Goal: Transaction & Acquisition: Purchase product/service

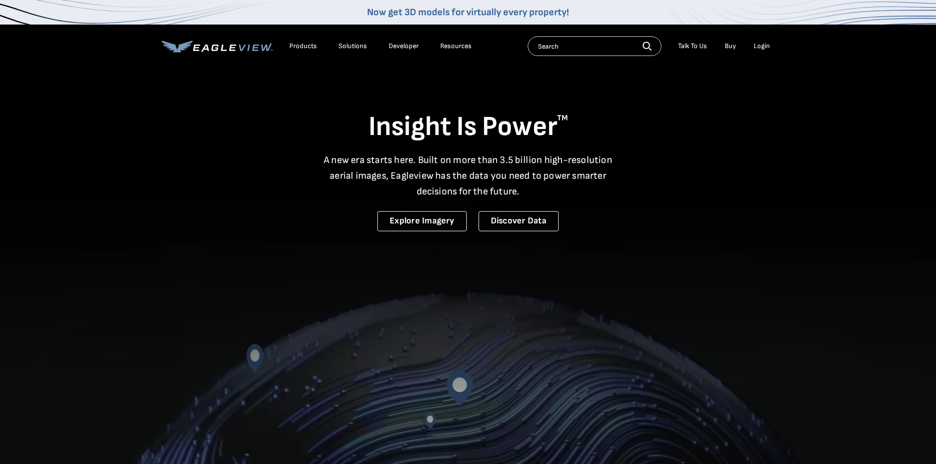
click at [766, 45] on div "Login" at bounding box center [762, 46] width 16 height 9
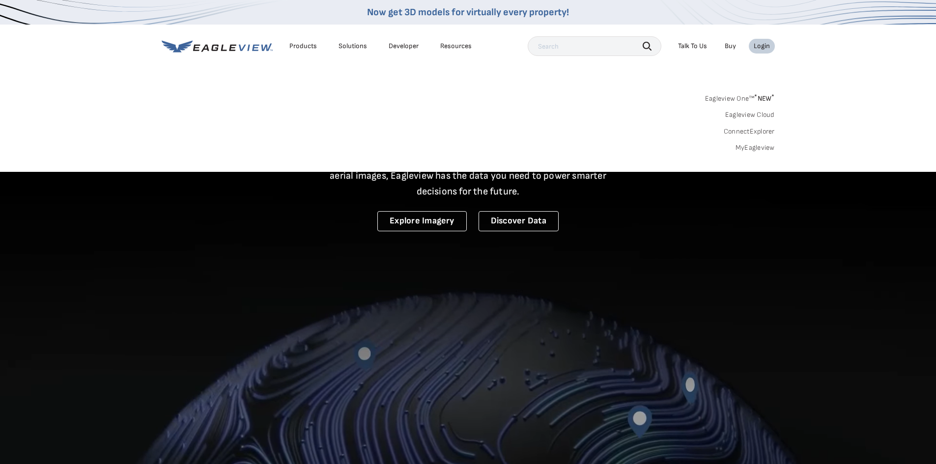
click at [764, 147] on link "MyEagleview" at bounding box center [755, 147] width 39 height 9
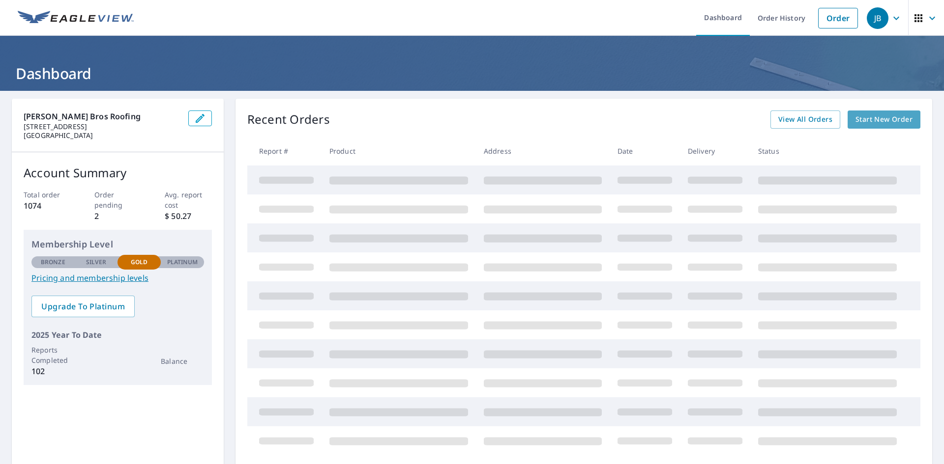
click at [869, 119] on span "Start New Order" at bounding box center [883, 120] width 57 height 12
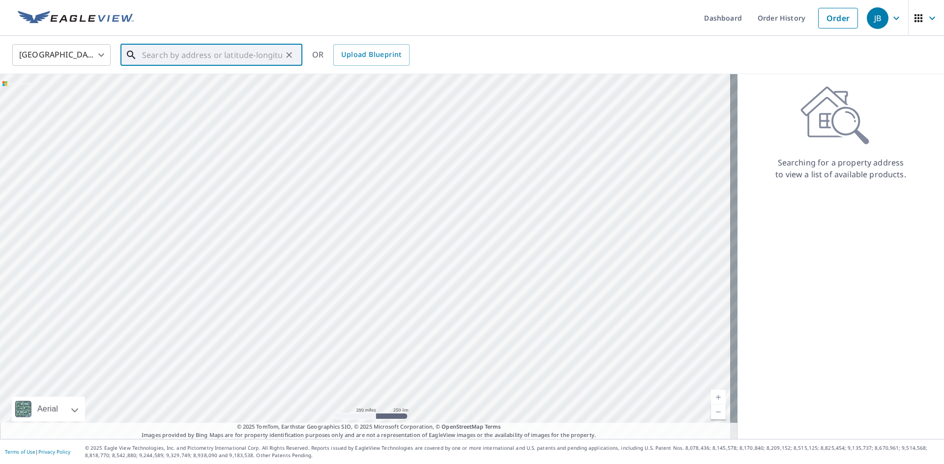
click at [201, 60] on input "text" at bounding box center [212, 55] width 140 height 28
click at [171, 97] on p "Cincinnati, OH 45247" at bounding box center [217, 99] width 154 height 20
type input "8325 Sheed Rd Cincinnati, OH 45247"
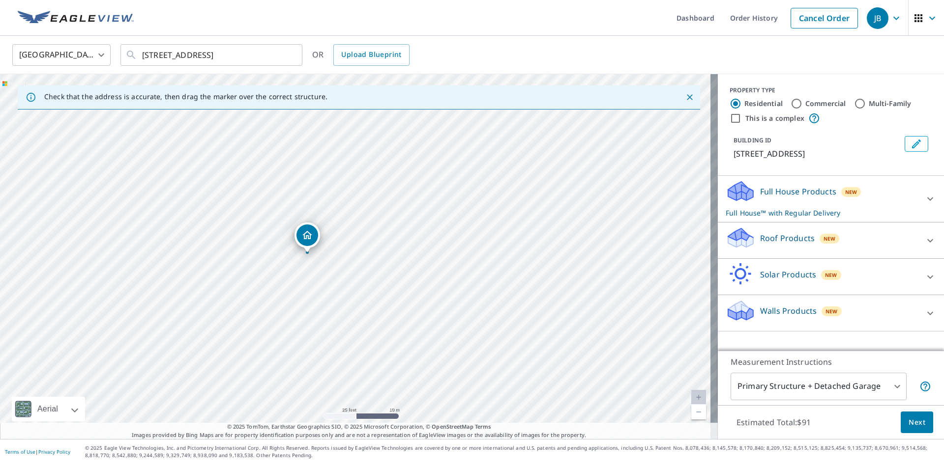
click at [777, 240] on p "Roof Products" at bounding box center [787, 238] width 55 height 12
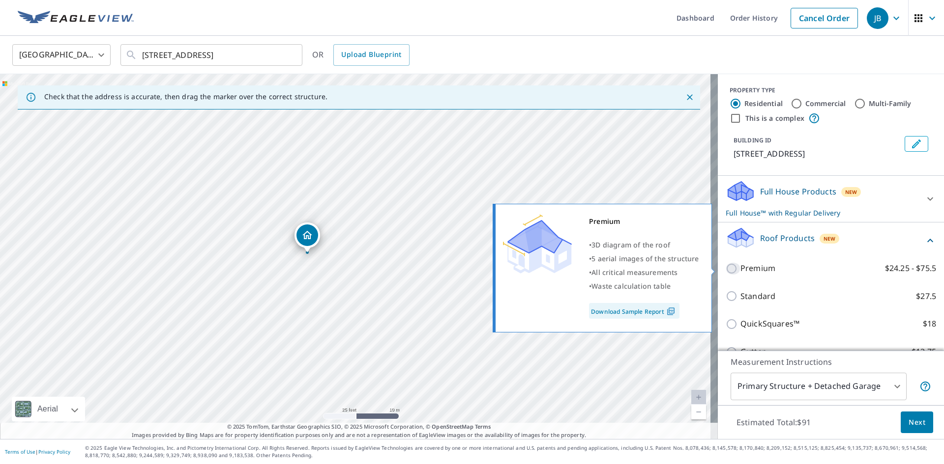
click at [726, 271] on input "Premium $24.25 - $75.5" at bounding box center [732, 269] width 15 height 12
checkbox input "true"
checkbox input "false"
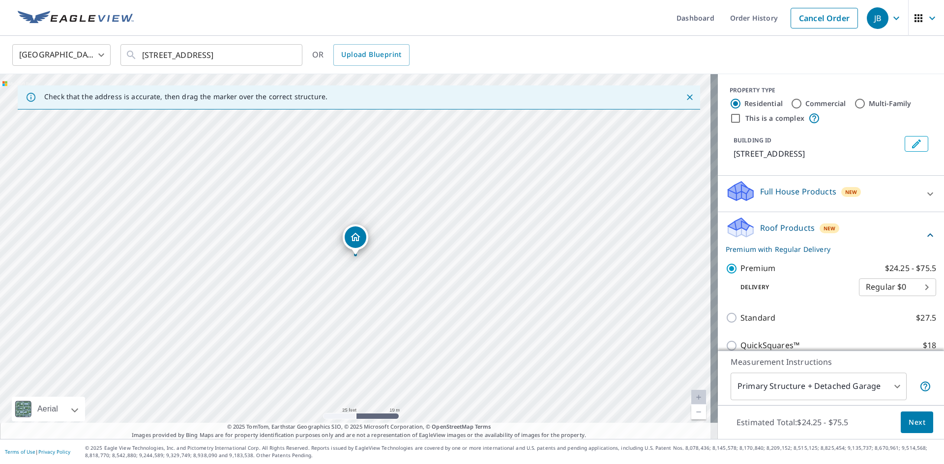
click at [850, 387] on body "JB JB Dashboard Order History Cancel Order JB United States US ​ 8325 Sheed Rd …" at bounding box center [472, 232] width 944 height 464
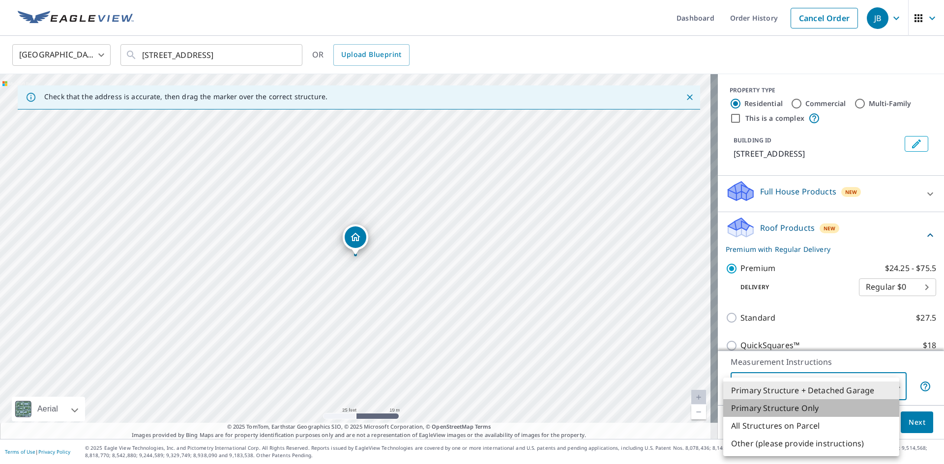
click at [827, 403] on li "Primary Structure Only" at bounding box center [811, 409] width 176 height 18
type input "2"
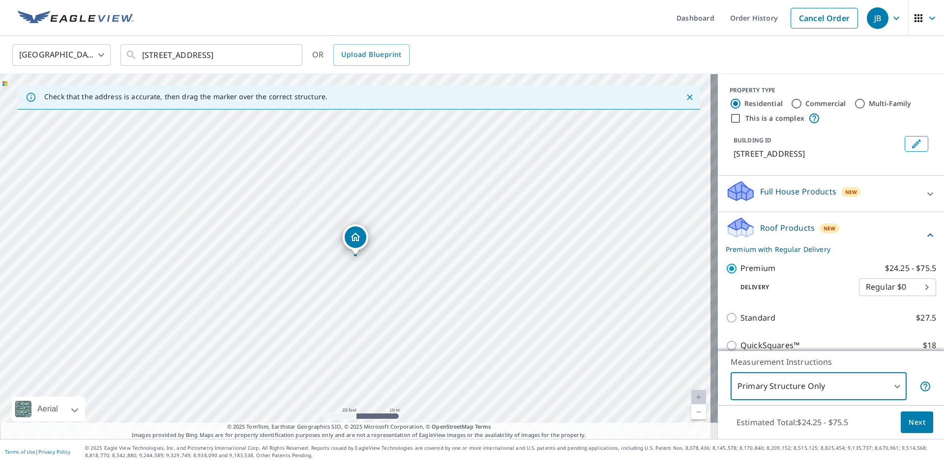
click at [909, 425] on span "Next" at bounding box center [916, 423] width 17 height 12
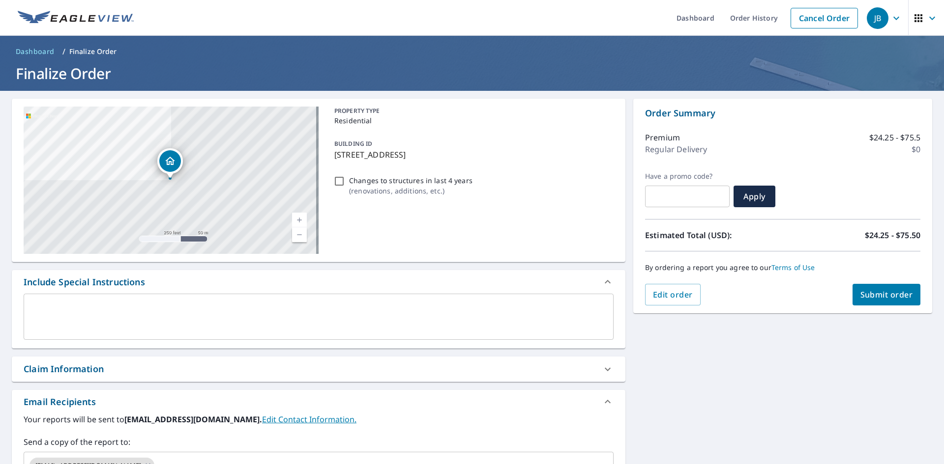
click at [891, 297] on span "Submit order" at bounding box center [886, 294] width 53 height 11
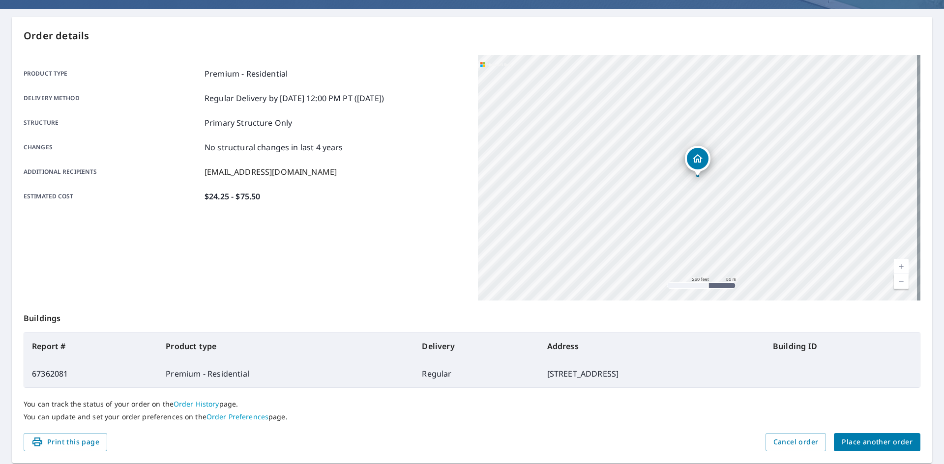
scroll to position [65, 0]
